Goal: Information Seeking & Learning: Learn about a topic

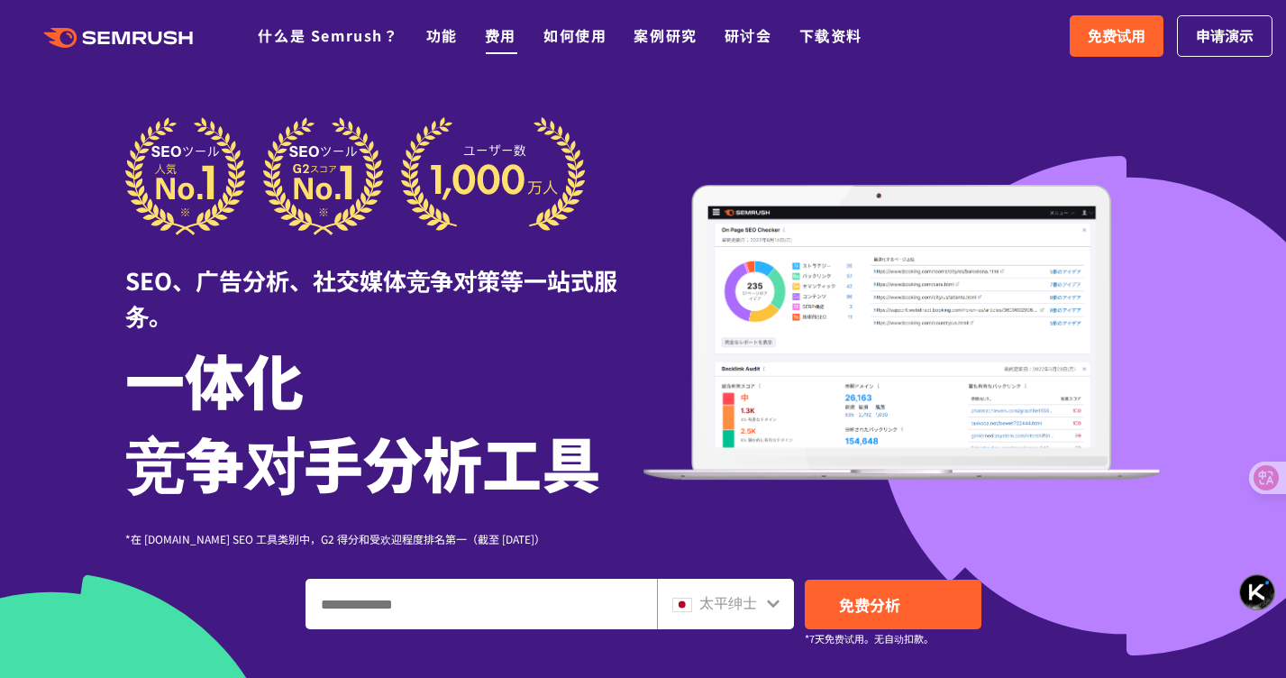
click at [490, 41] on font "费用" at bounding box center [501, 35] width 32 height 22
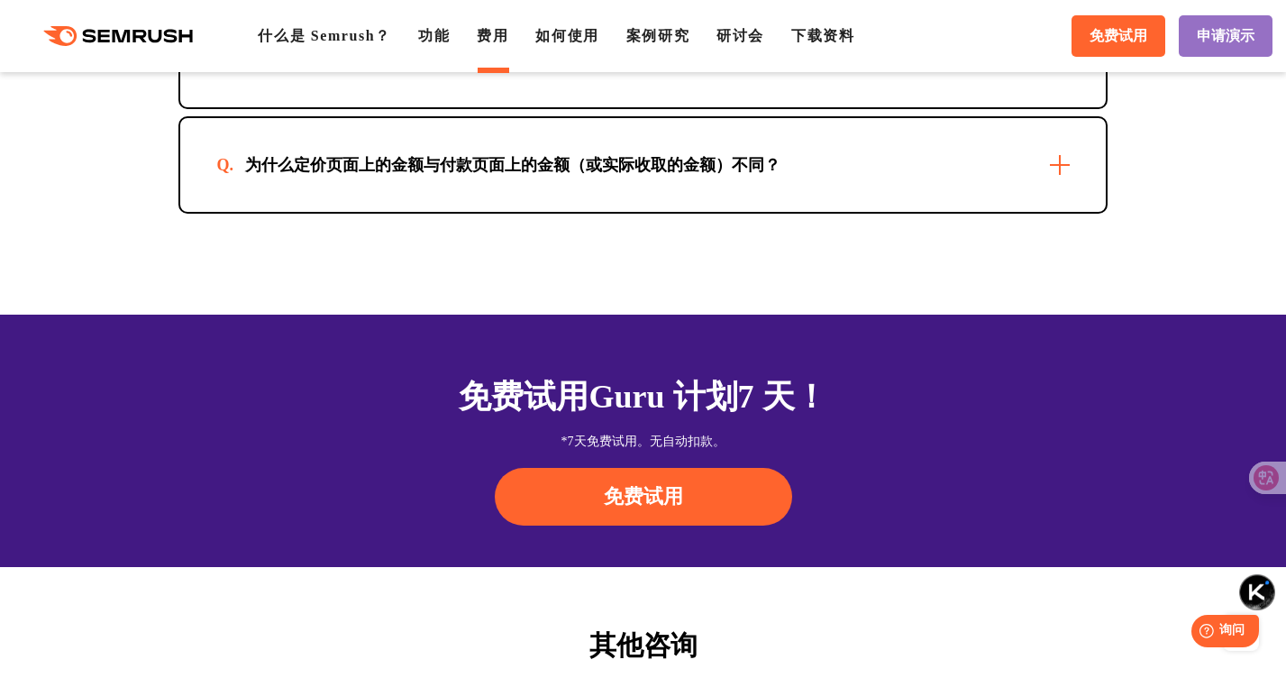
scroll to position [5858, 0]
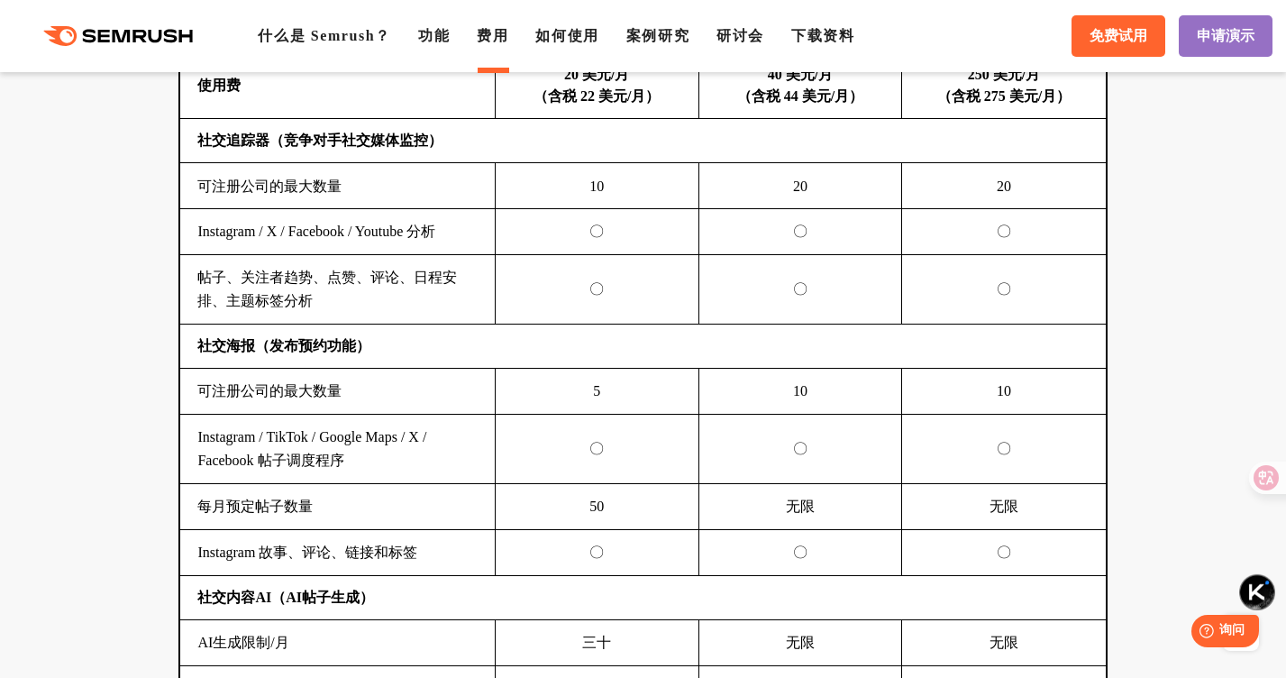
scroll to position [3928, 0]
